Goal: Information Seeking & Learning: Learn about a topic

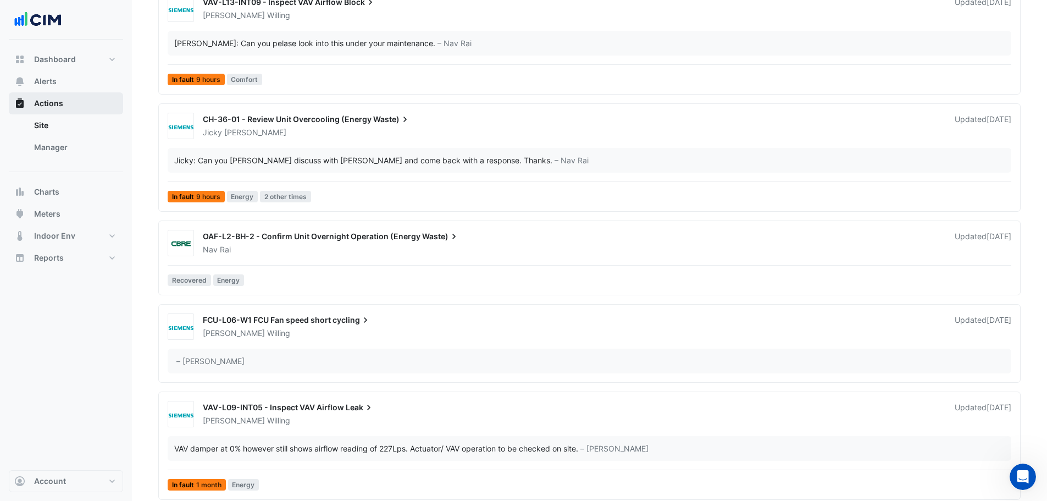
scroll to position [1649, 0]
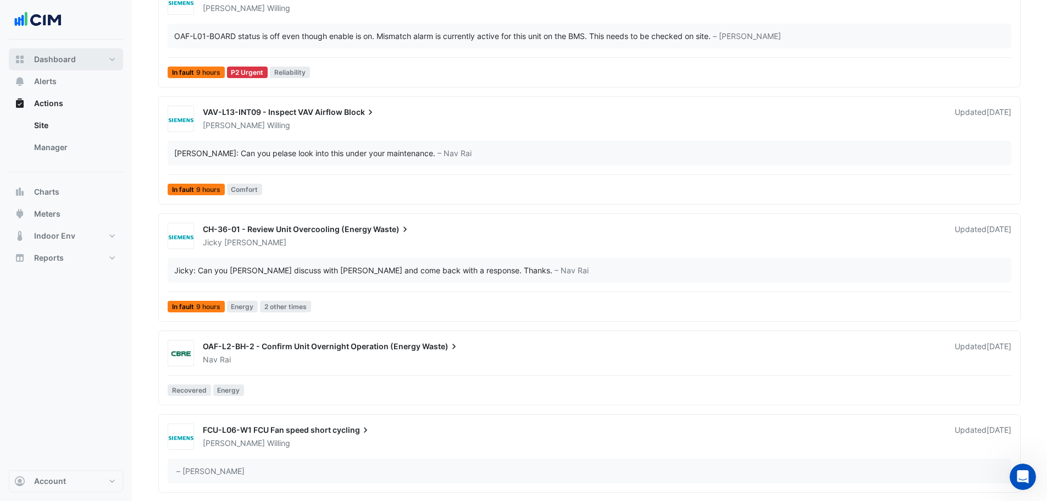
click at [63, 60] on span "Dashboard" at bounding box center [55, 59] width 42 height 11
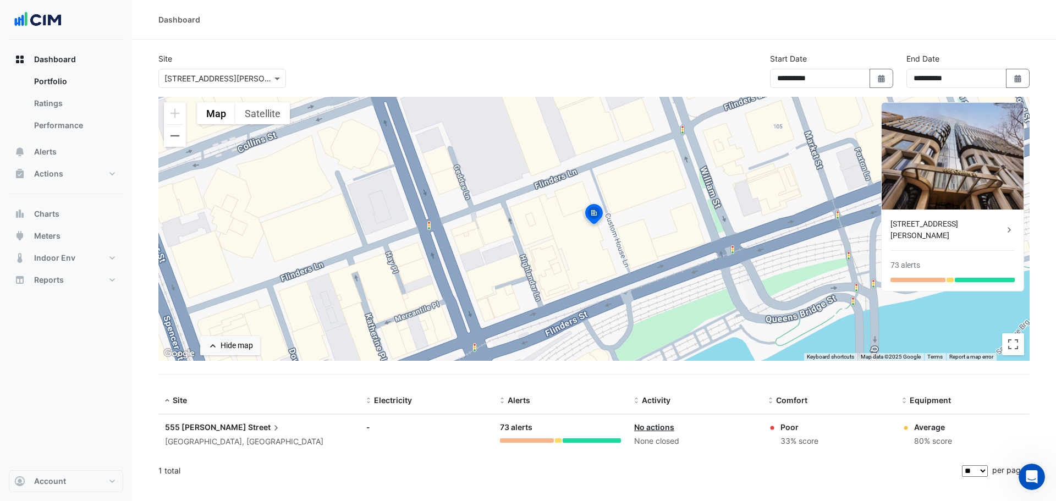
click at [248, 423] on span "Street" at bounding box center [265, 427] width 34 height 12
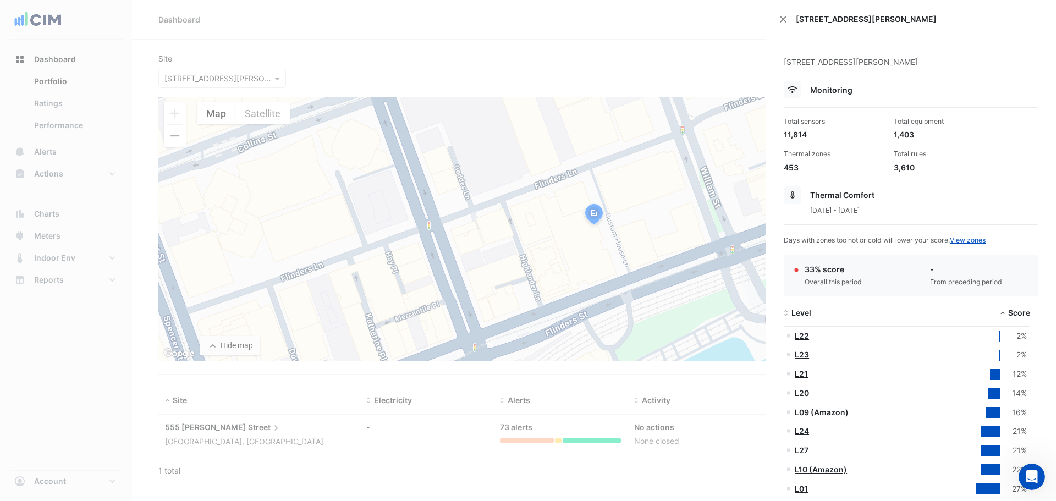
click at [800, 374] on link "L21" at bounding box center [800, 373] width 13 height 9
